Goal: Task Accomplishment & Management: Use online tool/utility

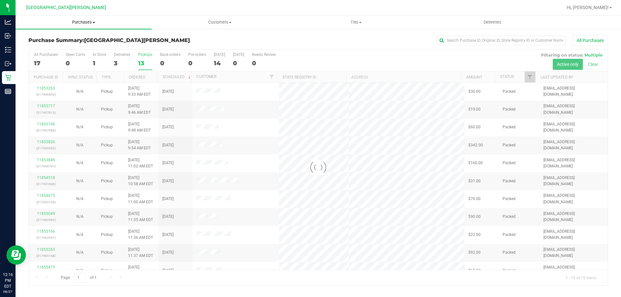
click at [75, 20] on span "Purchases" at bounding box center [84, 22] width 136 height 6
click at [49, 47] on span "Fulfillment" at bounding box center [36, 46] width 40 height 5
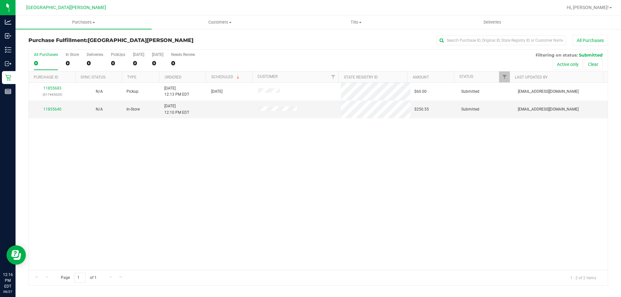
click at [159, 181] on div "11855683 (317465029) N/A Pickup [DATE] 12:13 PM EDT 8/27/2025 $60.00 Submitted …" at bounding box center [318, 176] width 579 height 187
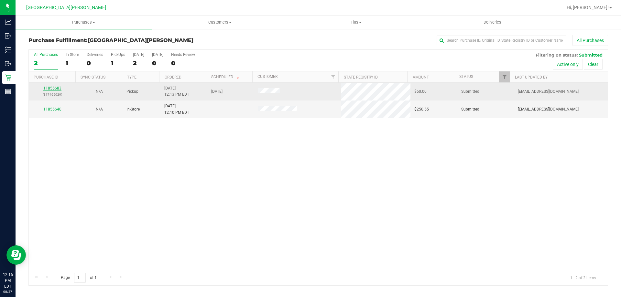
click at [52, 90] on link "11855683" at bounding box center [52, 88] width 18 height 5
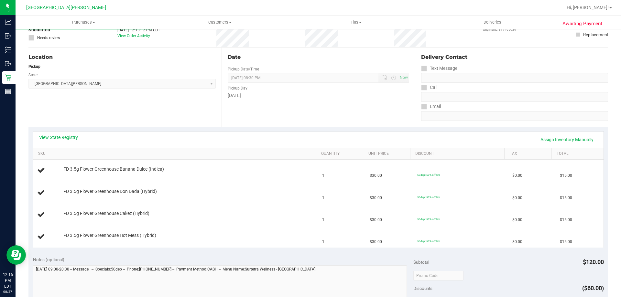
scroll to position [97, 0]
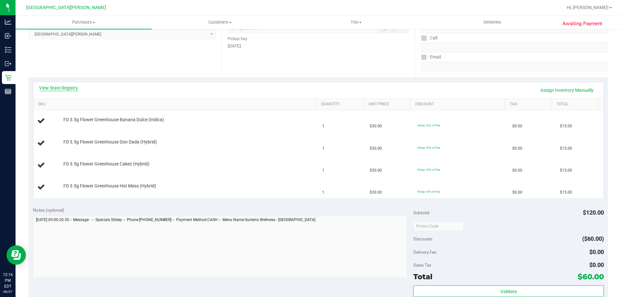
click at [64, 90] on link "View State Registry" at bounding box center [58, 88] width 39 height 6
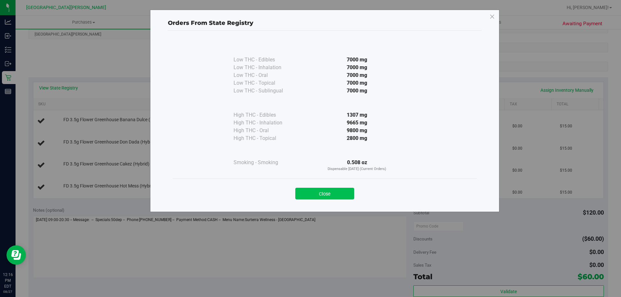
click at [332, 198] on button "Close" at bounding box center [324, 194] width 59 height 12
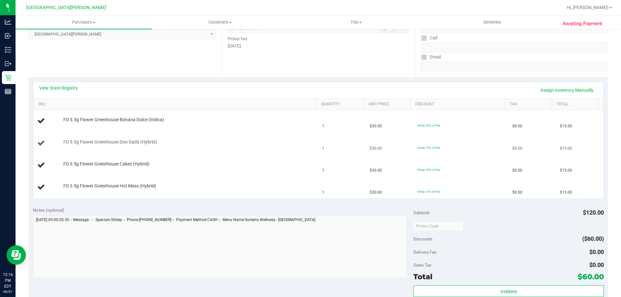
scroll to position [129, 0]
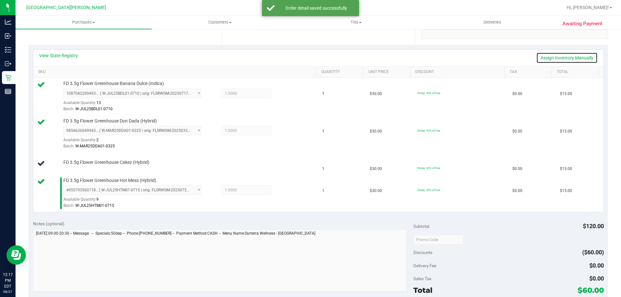
click at [551, 57] on link "Assign Inventory Manually" at bounding box center [566, 57] width 61 height 11
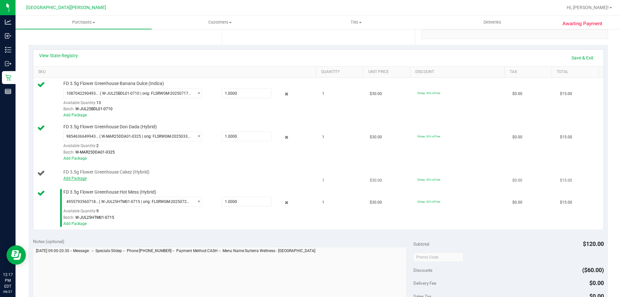
click at [71, 177] on link "Add Package" at bounding box center [74, 178] width 23 height 5
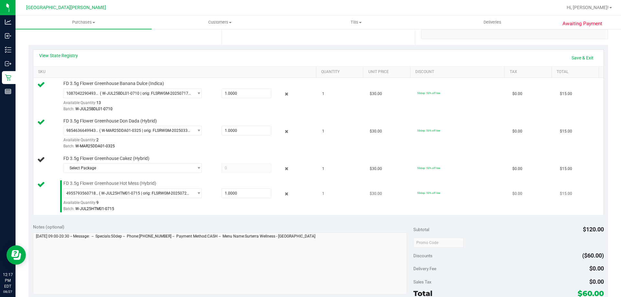
click at [91, 179] on td "FD 3.5g Flower Greenhouse Hot Mess (Hybrid) 4955793560718533 ( W-JUL25HTM01-071…" at bounding box center [175, 196] width 285 height 37
click at [93, 160] on span "FD 3.5g Flower Greenhouse Cakez (Hybrid)" at bounding box center [106, 159] width 86 height 6
click at [91, 167] on span "Select Package" at bounding box center [129, 168] width 130 height 9
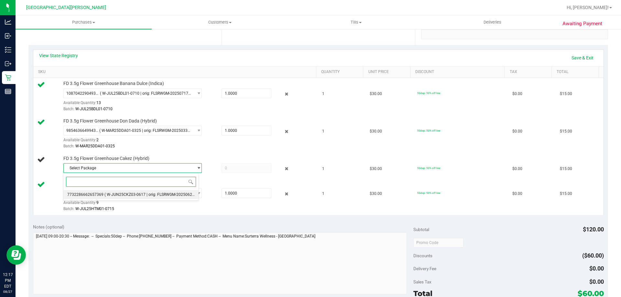
click at [87, 191] on li "7732286662657369 ( W-JUN25CKZ03-0617 | orig: FLSRWGM-20250623-805 )" at bounding box center [130, 194] width 135 height 9
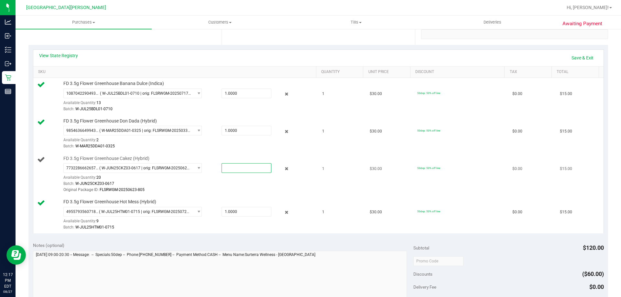
click at [226, 171] on span at bounding box center [247, 168] width 50 height 10
type input "1"
type input "1.0000"
click at [231, 62] on div "View State Registry Save & Exit" at bounding box center [318, 57] width 559 height 11
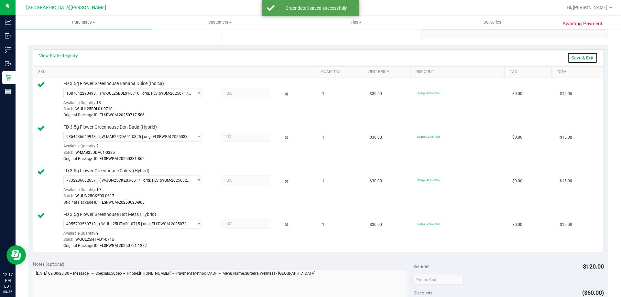
click at [579, 58] on link "Save & Exit" at bounding box center [582, 57] width 30 height 11
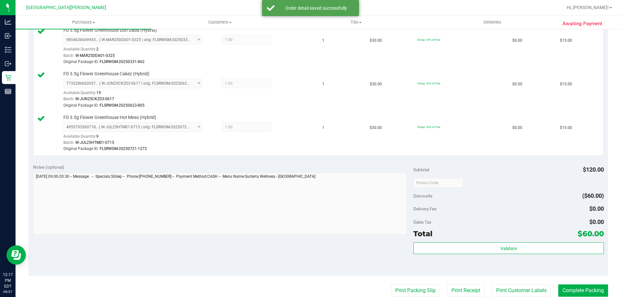
scroll to position [259, 0]
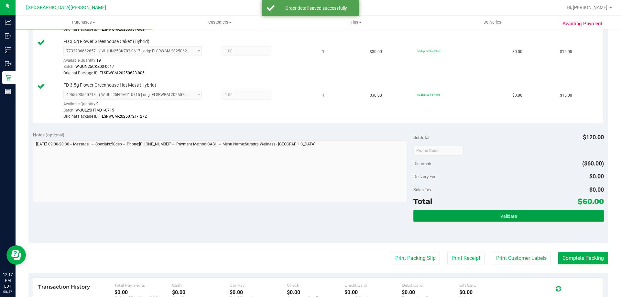
click at [457, 217] on button "Validate" at bounding box center [508, 216] width 190 height 12
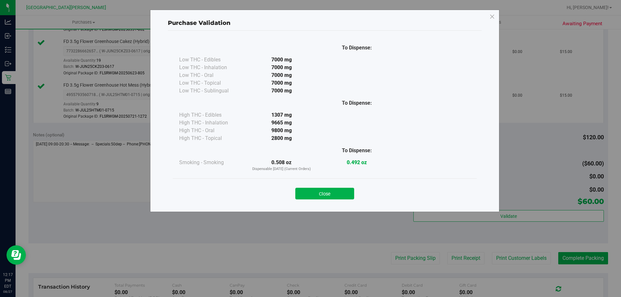
click at [350, 201] on div "Close" at bounding box center [325, 192] width 304 height 26
click at [349, 196] on button "Close" at bounding box center [324, 194] width 59 height 12
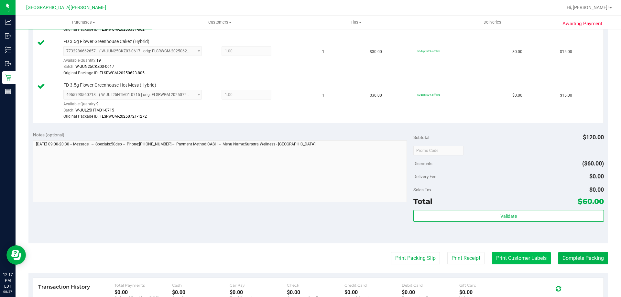
click at [531, 258] on button "Print Customer Labels" at bounding box center [521, 258] width 59 height 12
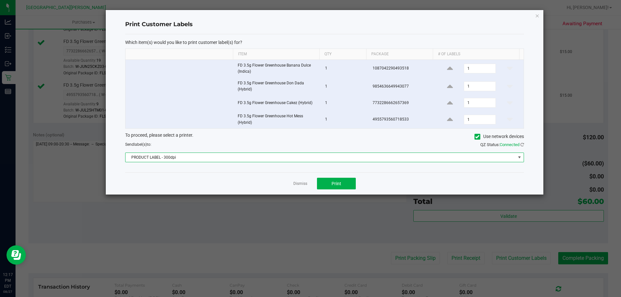
click at [330, 159] on span "PRODUCT LABEL - 300dpi" at bounding box center [320, 157] width 390 height 9
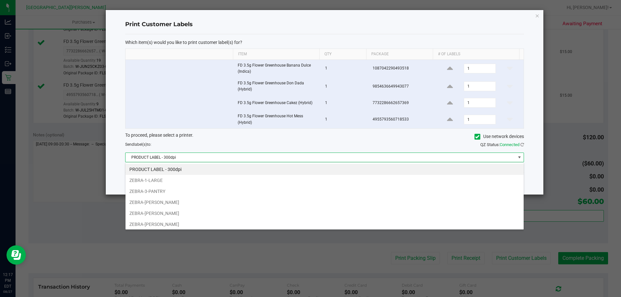
scroll to position [10, 398]
click at [200, 193] on li "ZEBRA-3-PANTRY" at bounding box center [324, 191] width 398 height 11
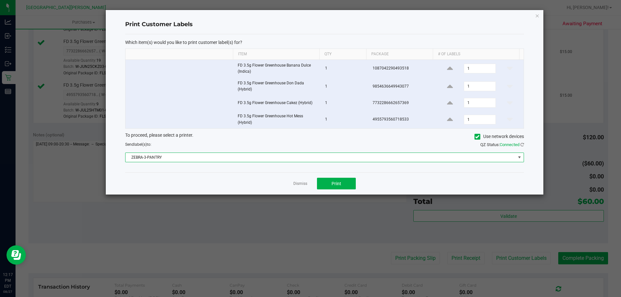
click at [200, 193] on div "Dismiss Print" at bounding box center [324, 183] width 399 height 22
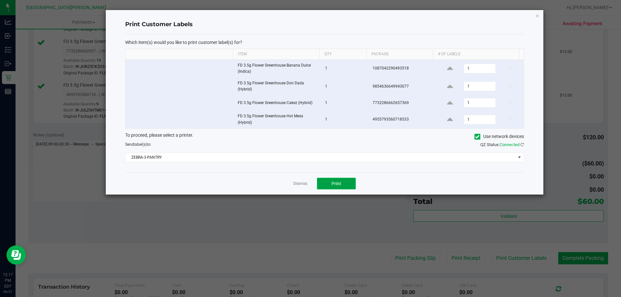
click at [334, 187] on button "Print" at bounding box center [336, 184] width 39 height 12
click at [298, 187] on app-cancel-button "Dismiss" at bounding box center [300, 183] width 14 height 7
click at [299, 181] on link "Dismiss" at bounding box center [300, 183] width 14 height 5
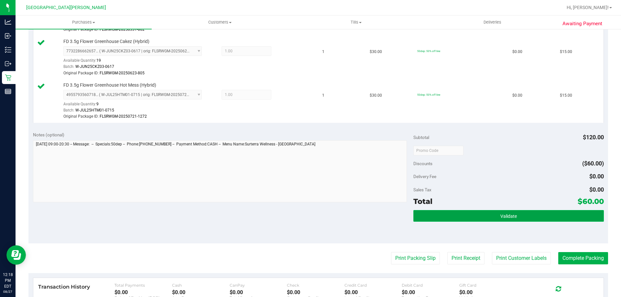
click at [439, 217] on button "Validate" at bounding box center [508, 216] width 190 height 12
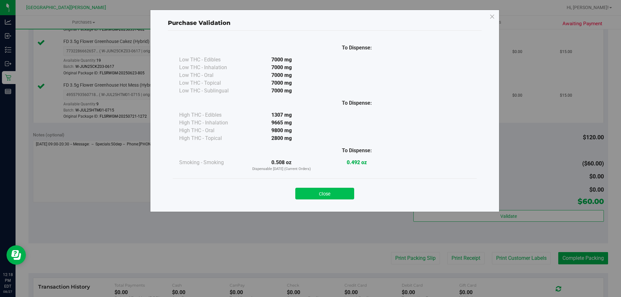
click at [338, 196] on button "Close" at bounding box center [324, 194] width 59 height 12
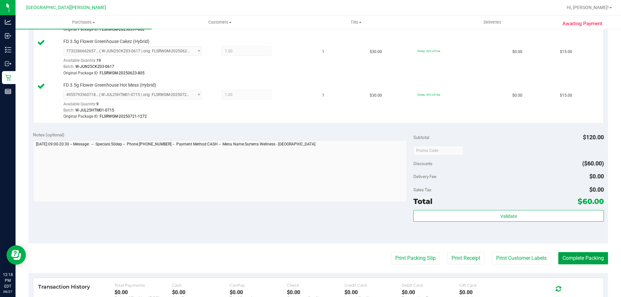
click at [579, 263] on button "Complete Packing" at bounding box center [583, 258] width 50 height 12
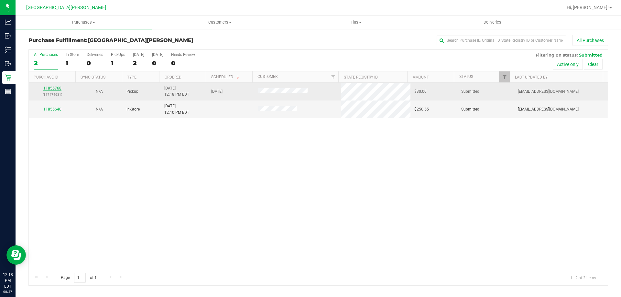
click at [56, 86] on link "11855768" at bounding box center [52, 88] width 18 height 5
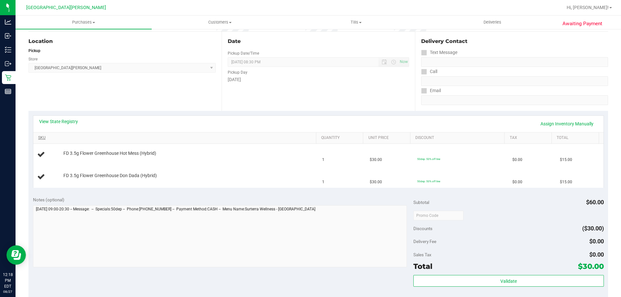
scroll to position [65, 0]
click at [66, 119] on link "View State Registry" at bounding box center [58, 120] width 39 height 6
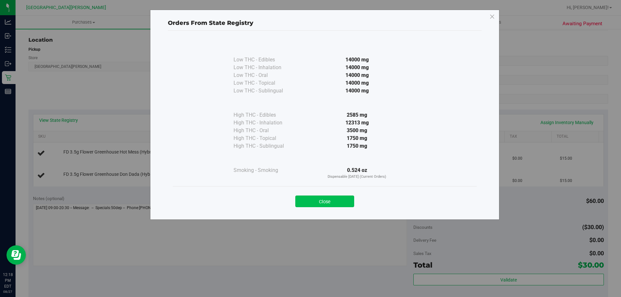
click at [304, 202] on button "Close" at bounding box center [324, 202] width 59 height 12
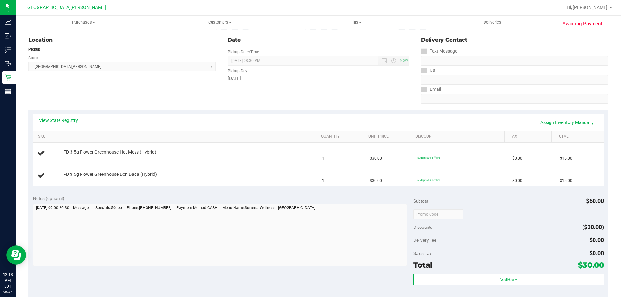
click at [267, 123] on div "View State Registry Assign Inventory Manually" at bounding box center [318, 122] width 559 height 11
